Goal: Task Accomplishment & Management: Use online tool/utility

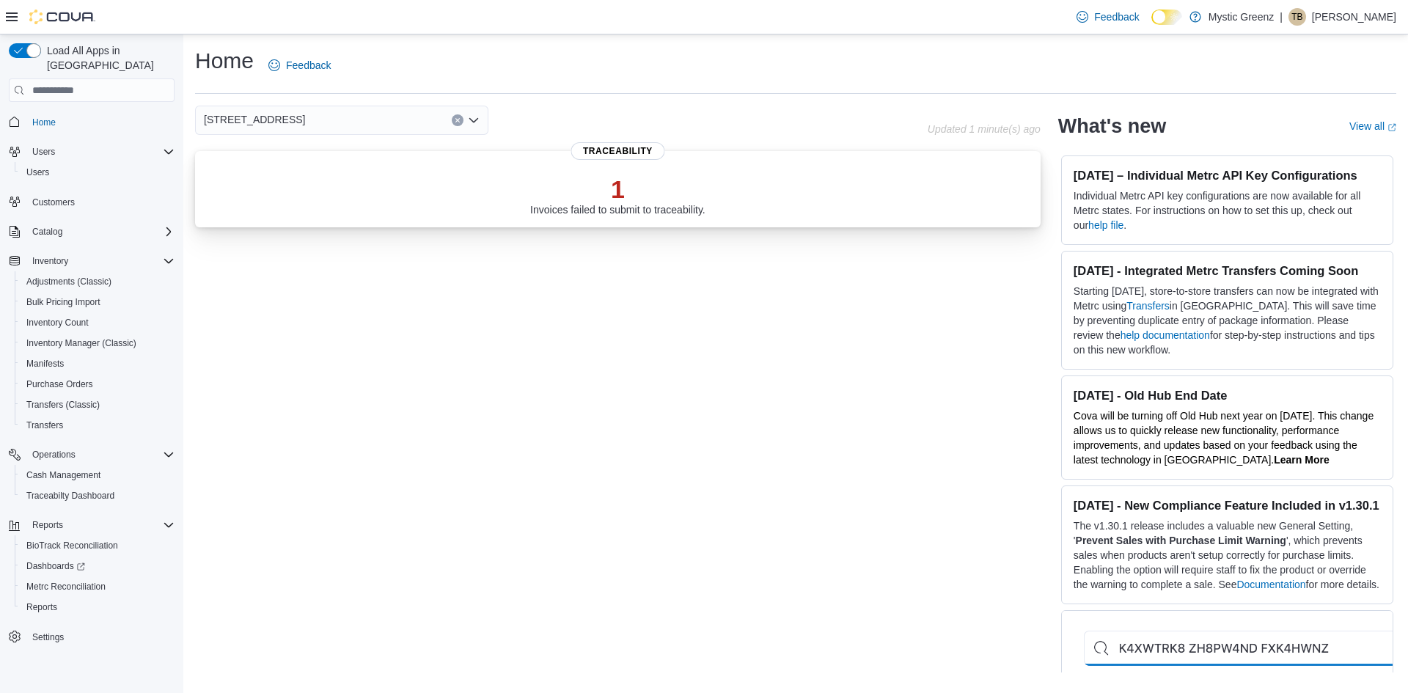
click at [596, 174] on div "1 Invoices failed to submit to traceability." at bounding box center [618, 192] width 822 height 47
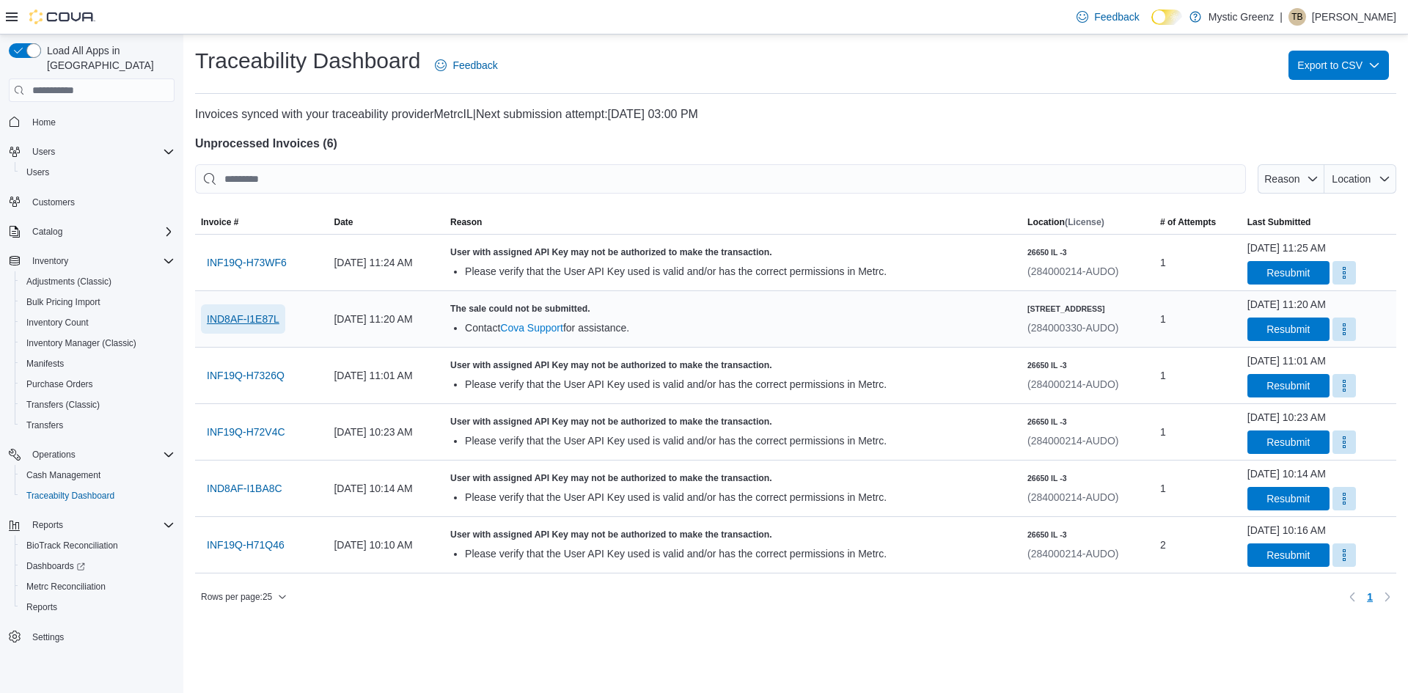
click at [251, 315] on span "IND8AF-I1E87L" at bounding box center [243, 319] width 73 height 15
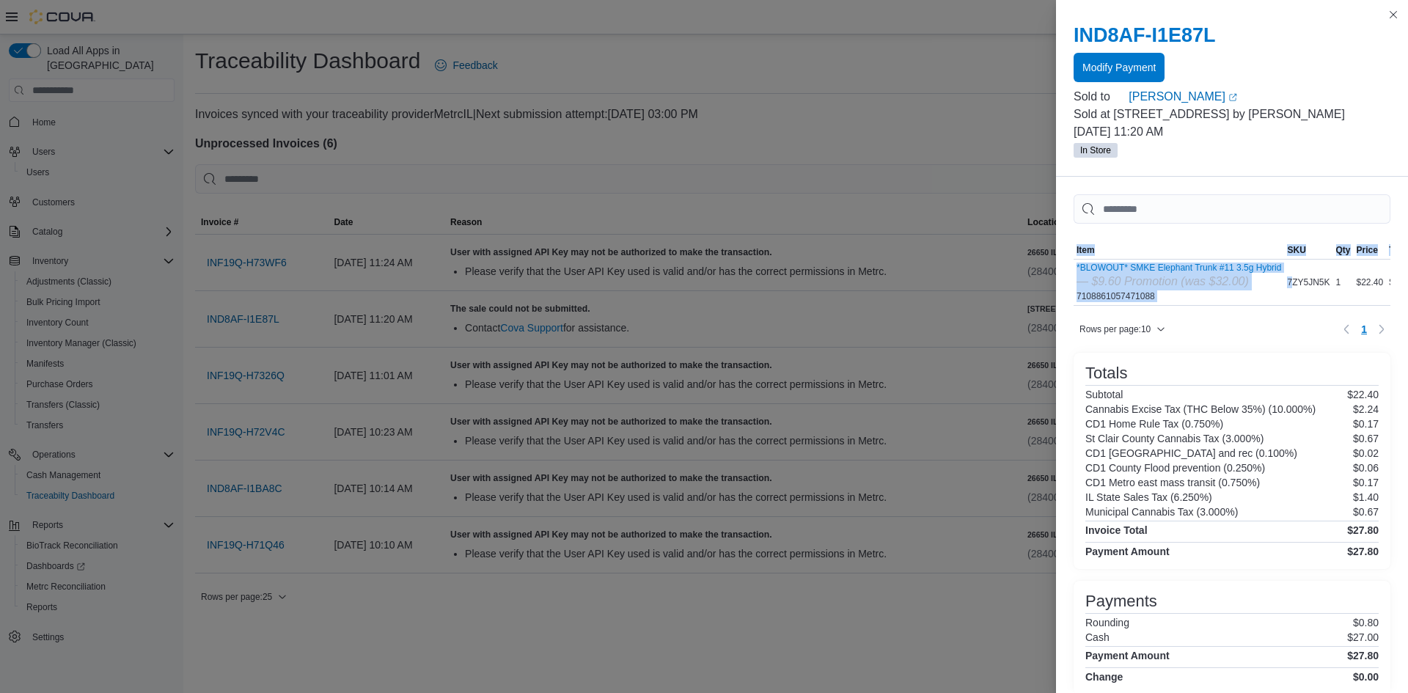
drag, startPoint x: 1291, startPoint y: 265, endPoint x: 1073, endPoint y: 264, distance: 217.8
click at [1073, 264] on div "Sorting MemoryTable from EuiInMemoryTable; Page 1 of 1. Item SKU Qty Price Tota…" at bounding box center [1232, 500] width 352 height 646
click at [1393, 19] on button "Close this dialog" at bounding box center [1394, 14] width 18 height 18
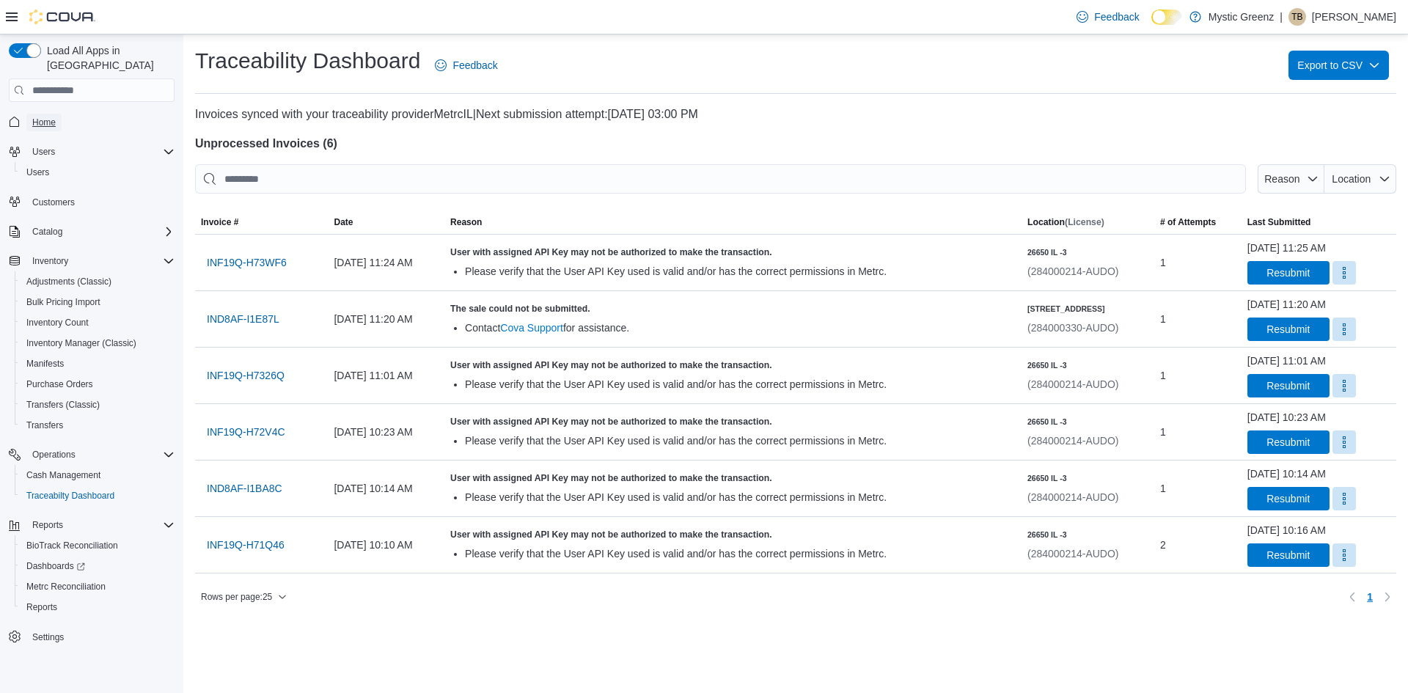
click at [48, 117] on span "Home" at bounding box center [43, 123] width 23 height 12
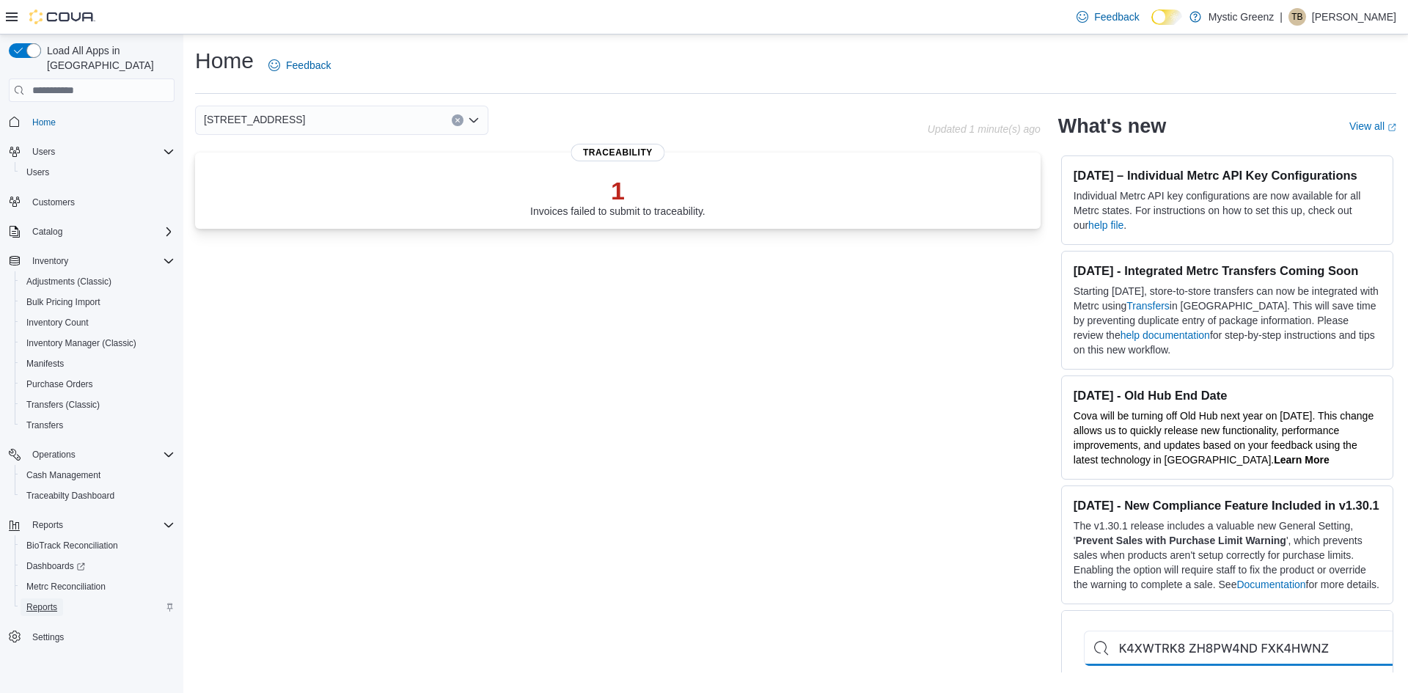
click at [51, 601] on span "Reports" at bounding box center [41, 607] width 31 height 12
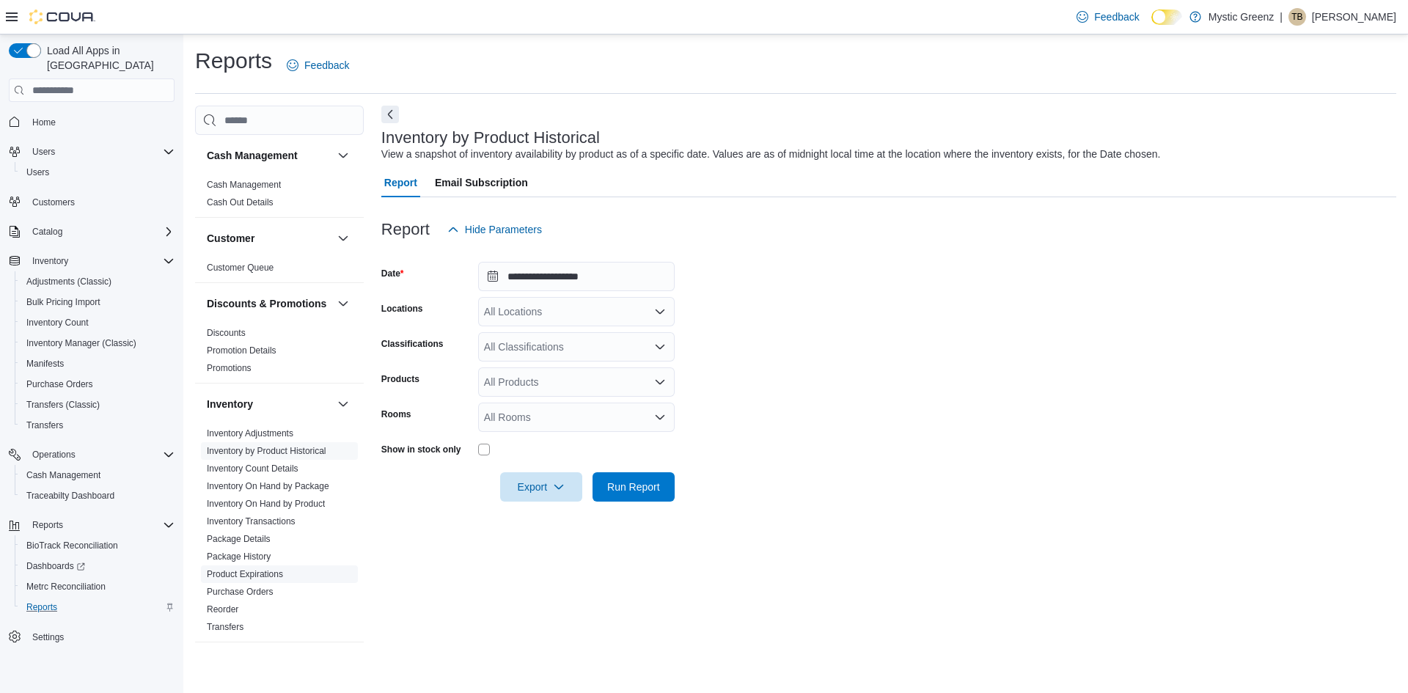
click at [246, 579] on link "Product Expirations" at bounding box center [245, 574] width 76 height 10
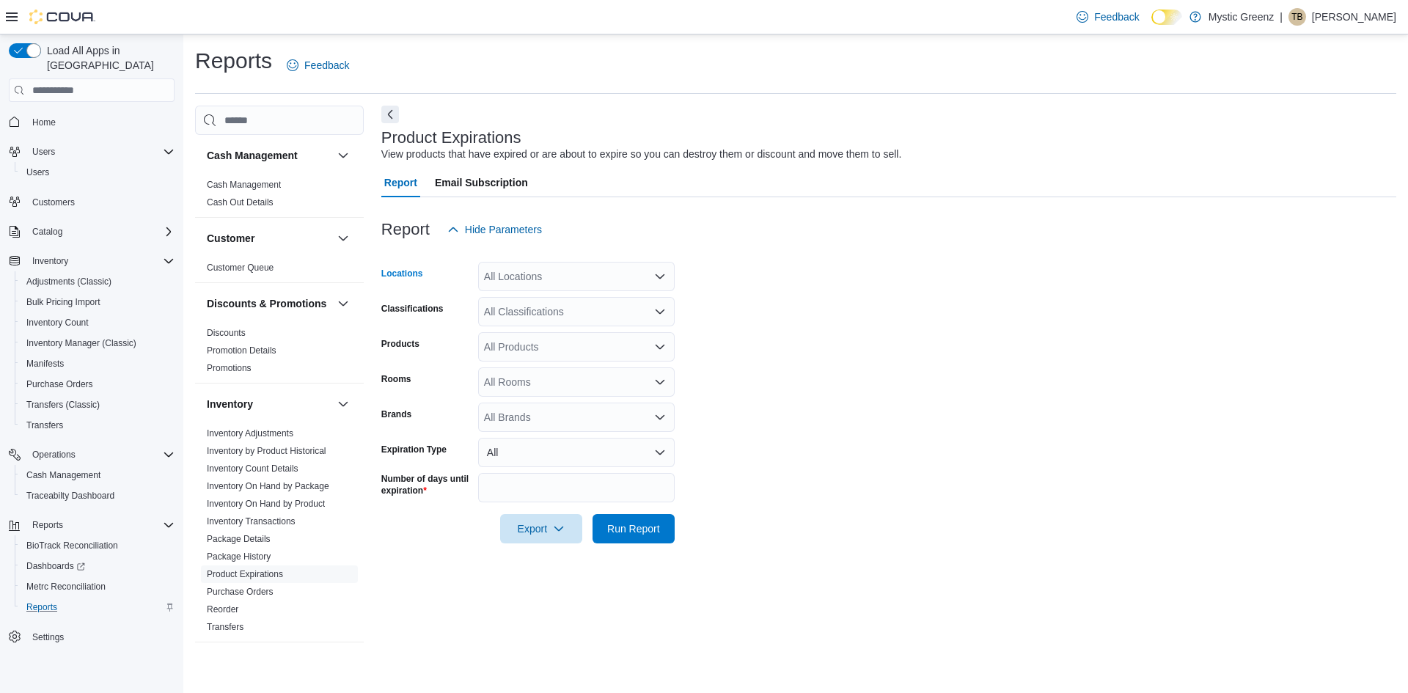
click at [648, 274] on div "All Locations" at bounding box center [576, 276] width 197 height 29
click at [610, 363] on span "[STREET_ADDRESS]" at bounding box center [560, 365] width 101 height 15
click at [870, 263] on form "Locations [STREET_ADDRESS] Combo box. Selected. [STREET_ADDRESS] Press Backspac…" at bounding box center [888, 393] width 1015 height 299
click at [561, 491] on input "**" at bounding box center [576, 487] width 197 height 29
type input "*"
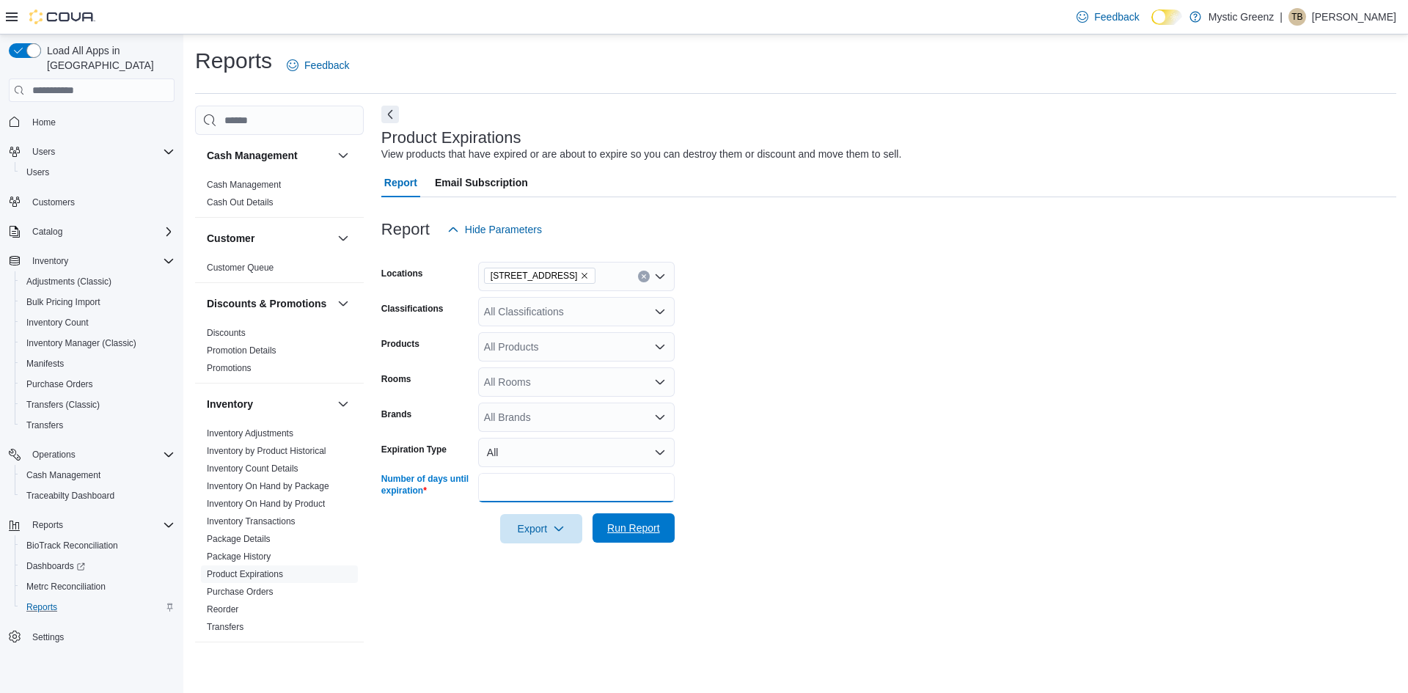
type input "*"
click at [643, 520] on span "Run Report" at bounding box center [633, 527] width 65 height 29
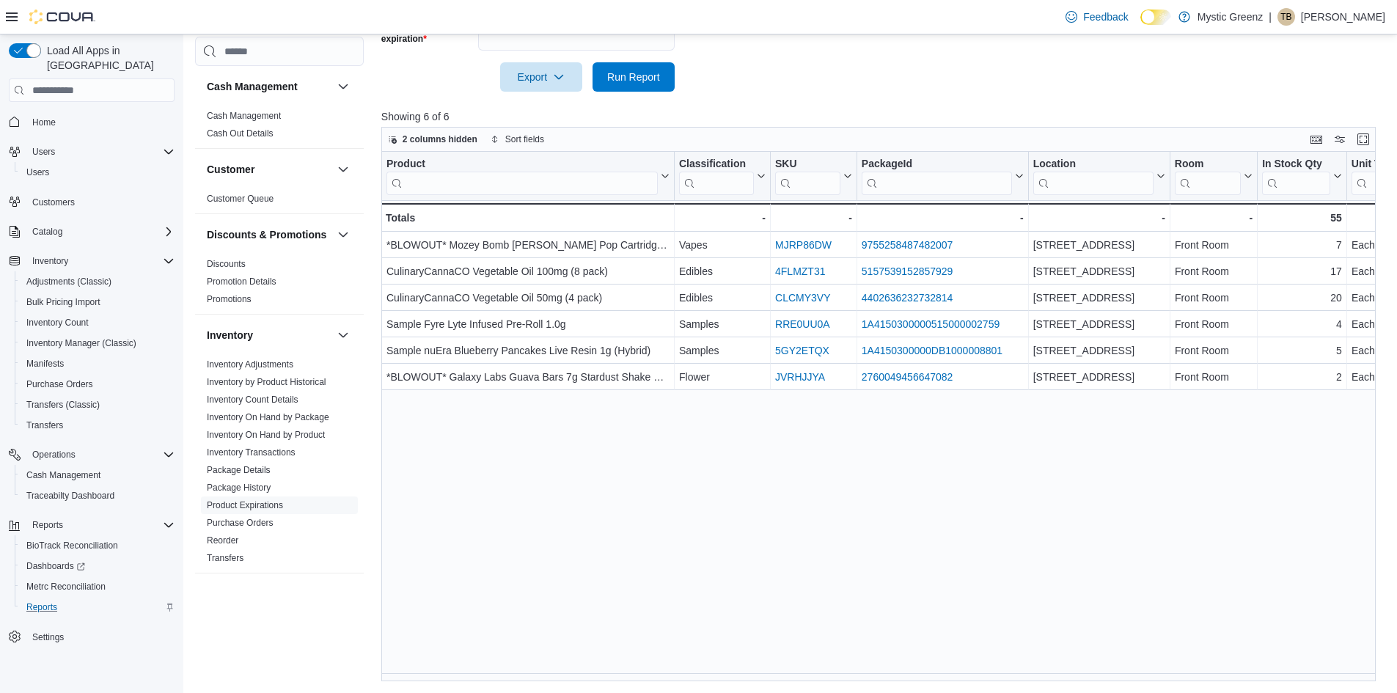
drag, startPoint x: 611, startPoint y: 673, endPoint x: 680, endPoint y: 673, distance: 69.0
click at [680, 673] on div "Product Click to view column header actions Classification Click to view column…" at bounding box center [883, 417] width 1005 height 530
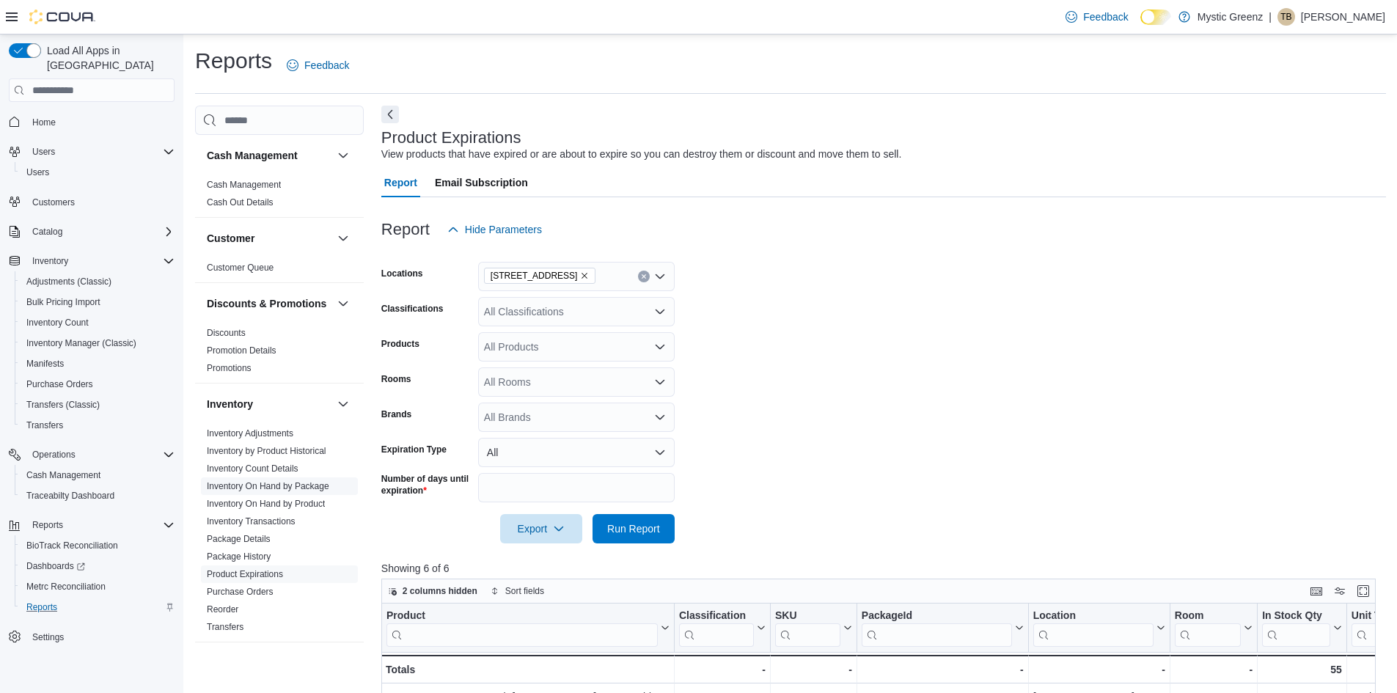
click at [286, 491] on link "Inventory On Hand by Package" at bounding box center [268, 486] width 122 height 10
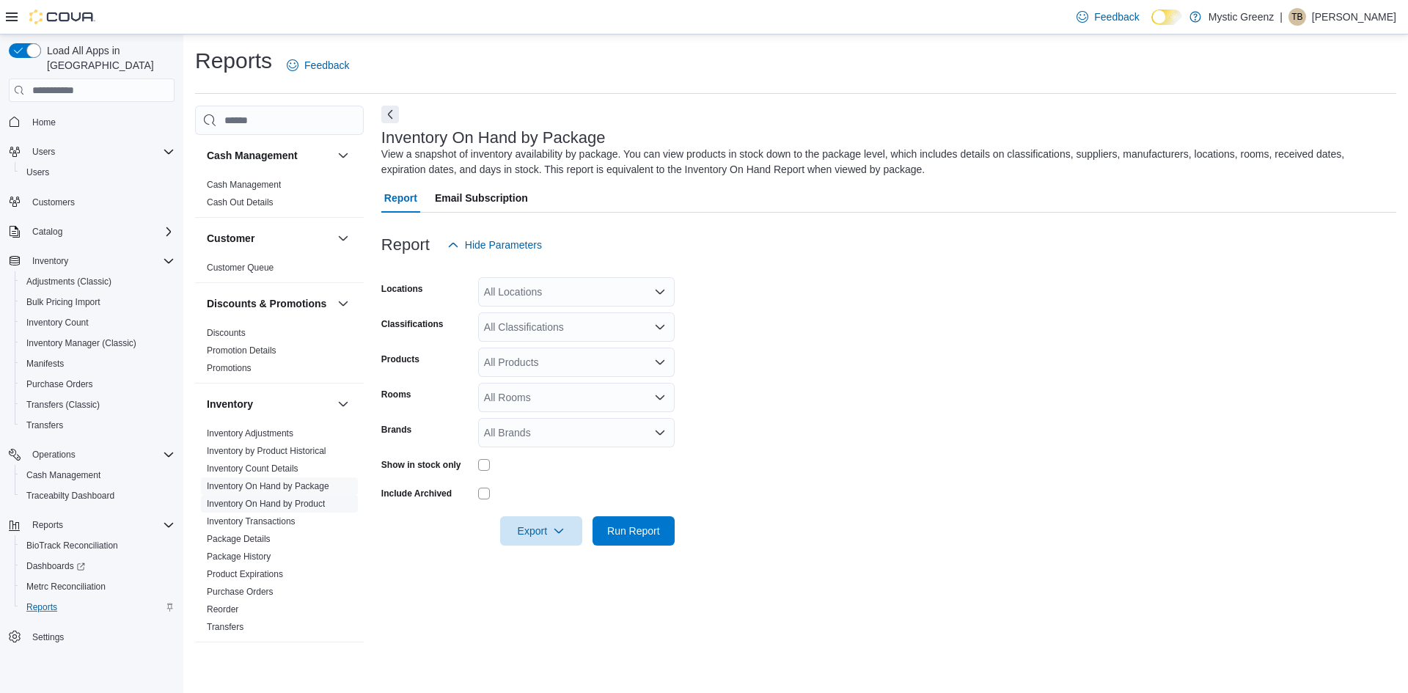
click at [282, 509] on link "Inventory On Hand by Product" at bounding box center [266, 504] width 118 height 10
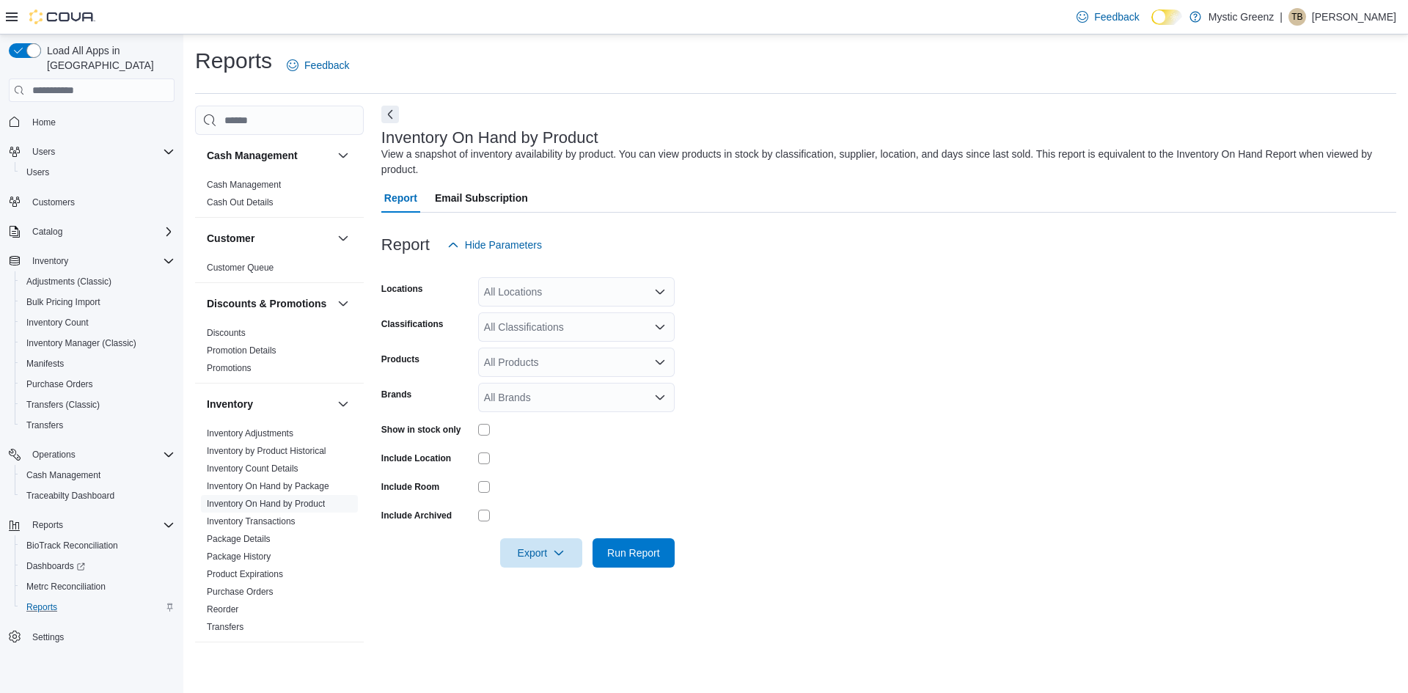
click at [569, 287] on div "All Locations" at bounding box center [576, 291] width 197 height 29
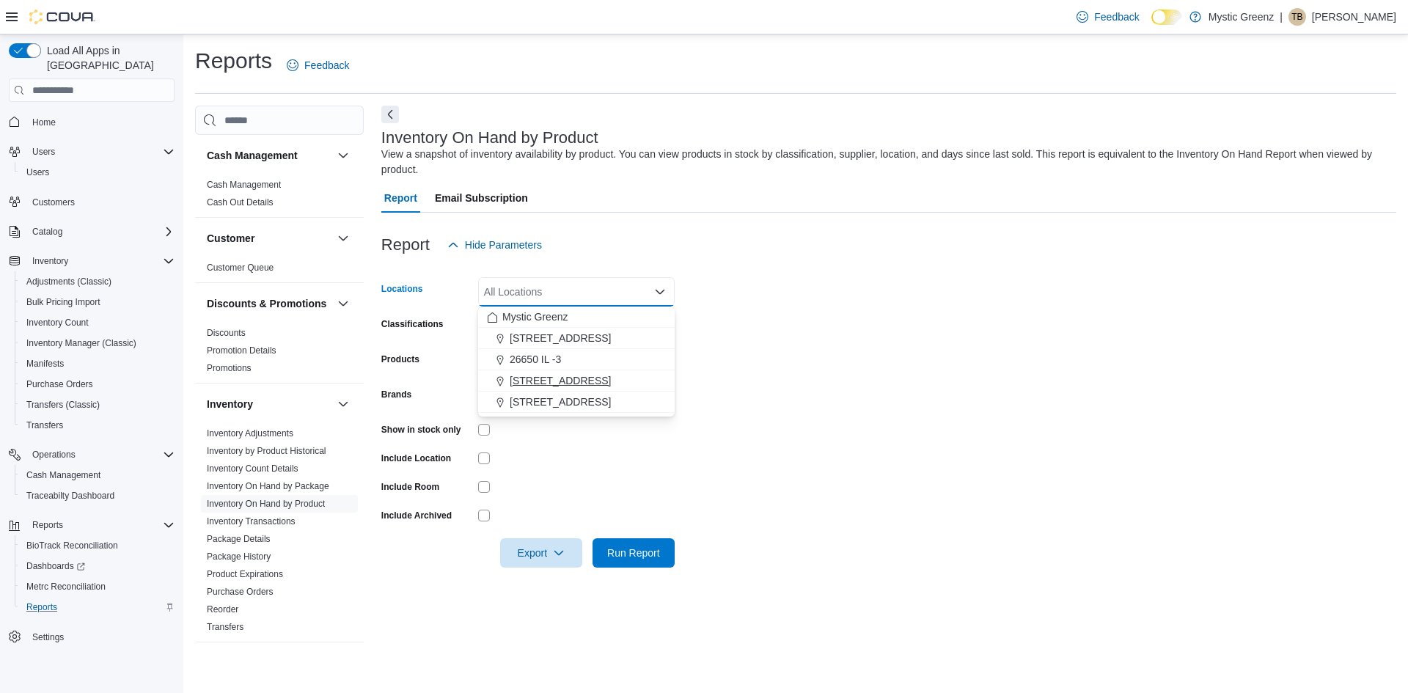
click at [567, 373] on span "[STREET_ADDRESS]" at bounding box center [560, 380] width 101 height 15
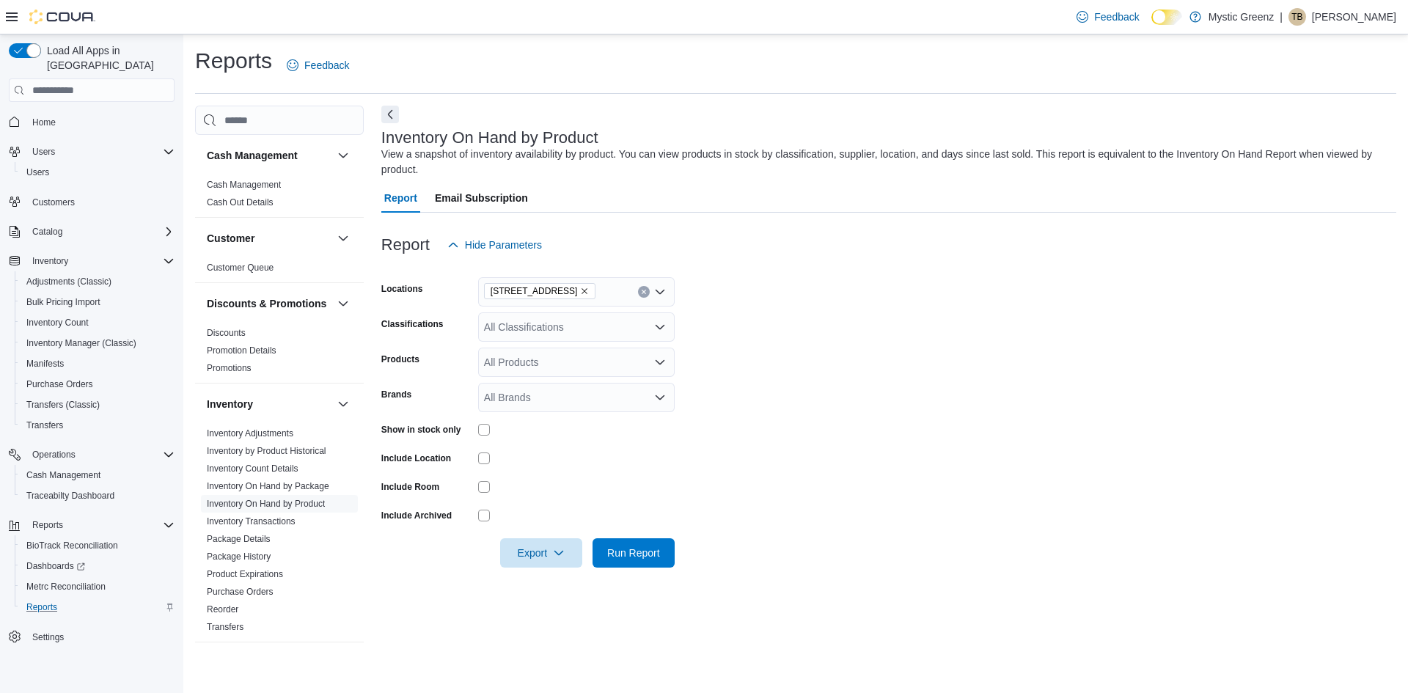
click at [826, 359] on form "Locations [STREET_ADDRESS] Classifications All Classifications Products All Pro…" at bounding box center [888, 414] width 1015 height 308
click at [649, 327] on div "All Classifications" at bounding box center [576, 326] width 197 height 29
click at [564, 478] on div "Samples" at bounding box center [576, 477] width 179 height 15
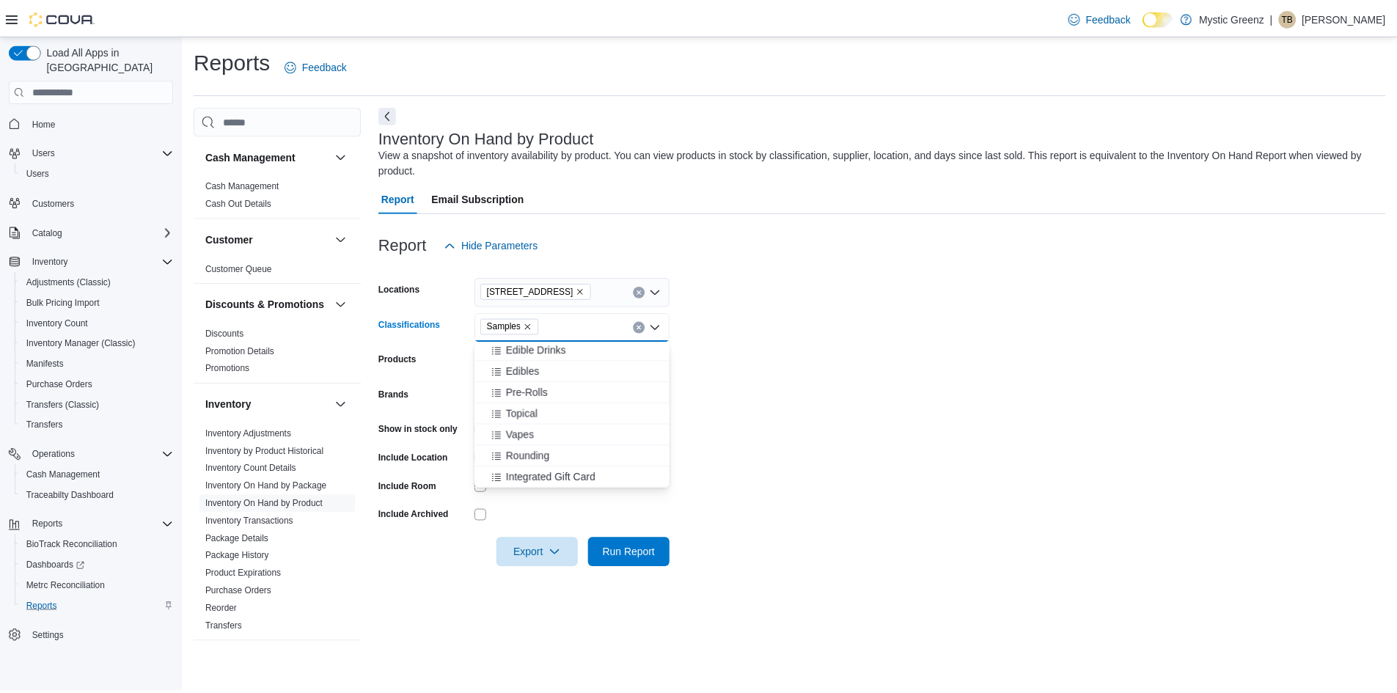
scroll to position [151, 0]
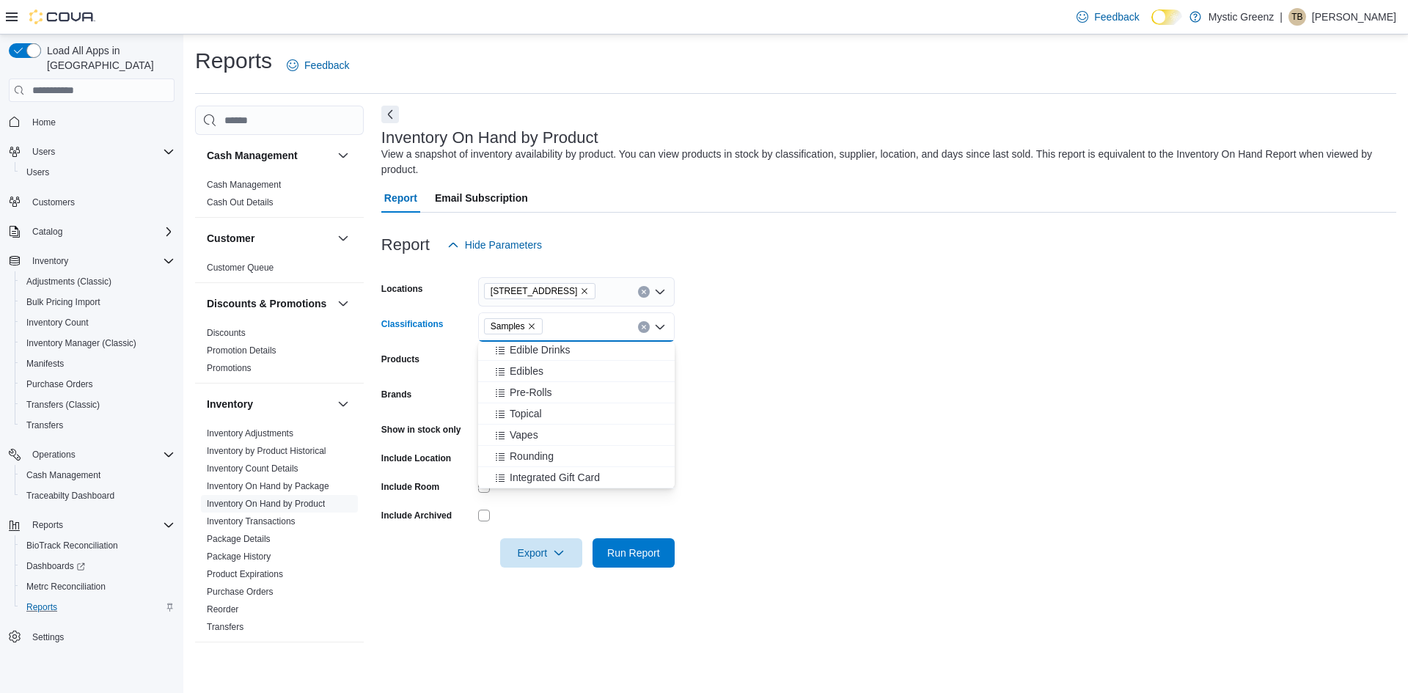
click at [840, 387] on form "Locations [STREET_ADDRESS] Classifications Samples Combo box. Selected. Samples…" at bounding box center [888, 414] width 1015 height 308
click at [646, 357] on div "All Products" at bounding box center [576, 362] width 197 height 29
click at [846, 387] on form "Locations [STREET_ADDRESS] Classifications Samples Products All Products Brands…" at bounding box center [888, 414] width 1015 height 308
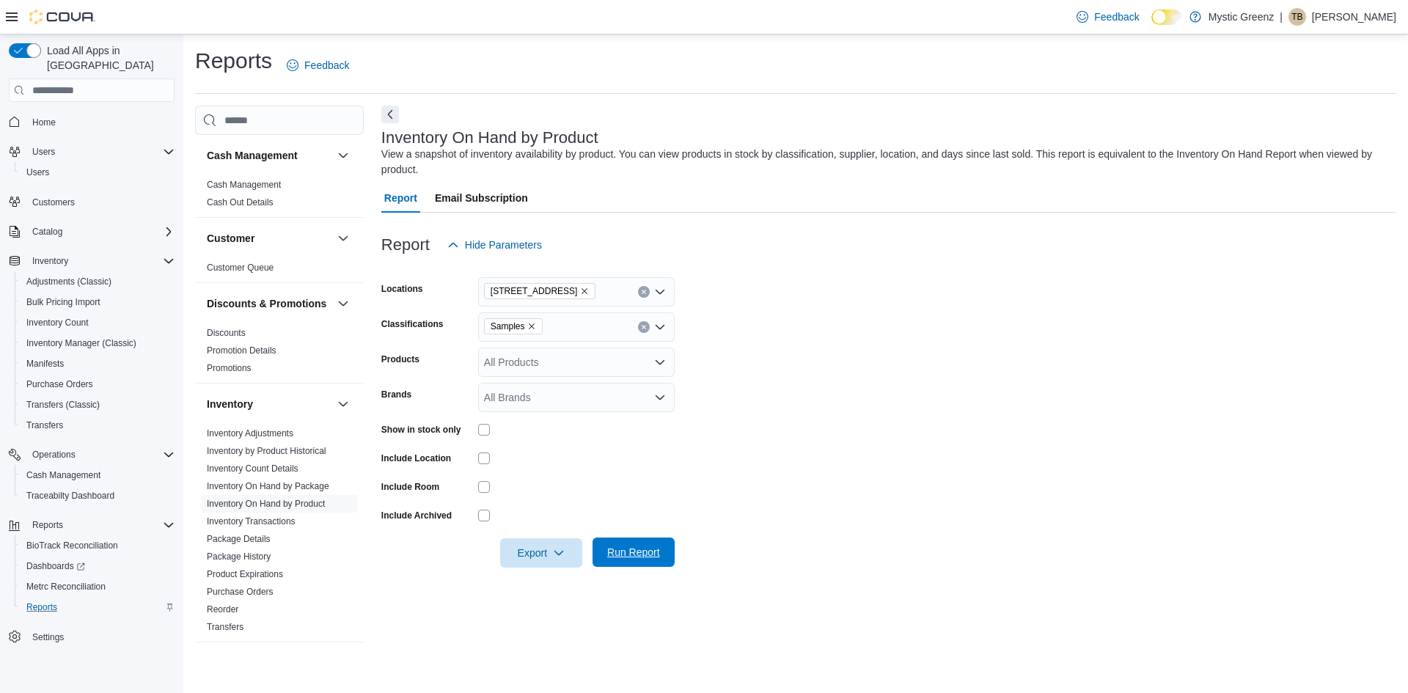
click at [636, 552] on span "Run Report" at bounding box center [633, 552] width 53 height 15
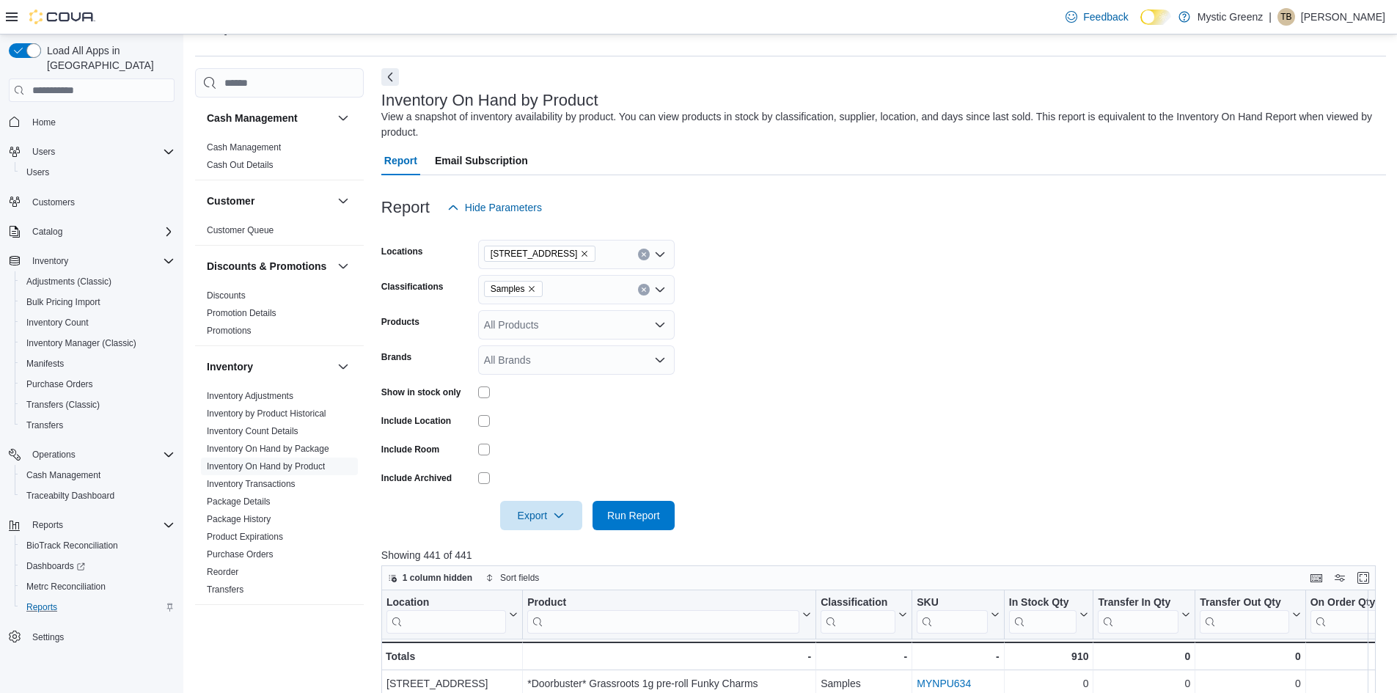
scroll to position [36, 0]
click at [490, 398] on div at bounding box center [576, 394] width 197 height 12
click at [637, 508] on span "Run Report" at bounding box center [633, 516] width 65 height 29
